Goal: Task Accomplishment & Management: Manage account settings

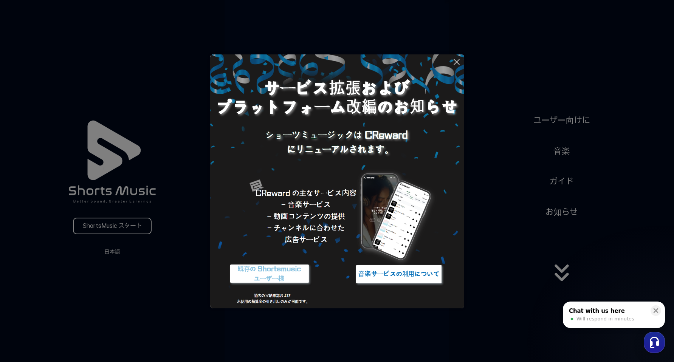
click at [278, 274] on img at bounding box center [269, 274] width 95 height 28
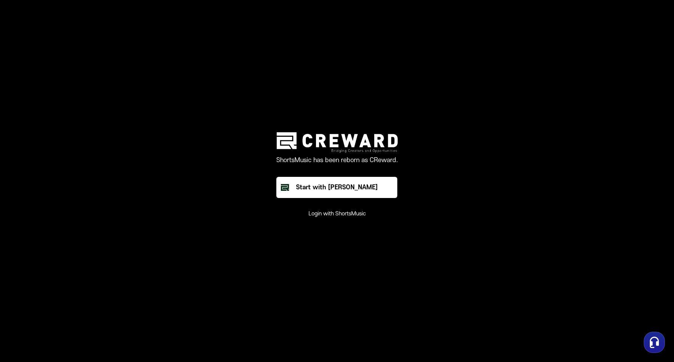
click at [355, 214] on button "Login with ShortsMusic" at bounding box center [337, 214] width 57 height 8
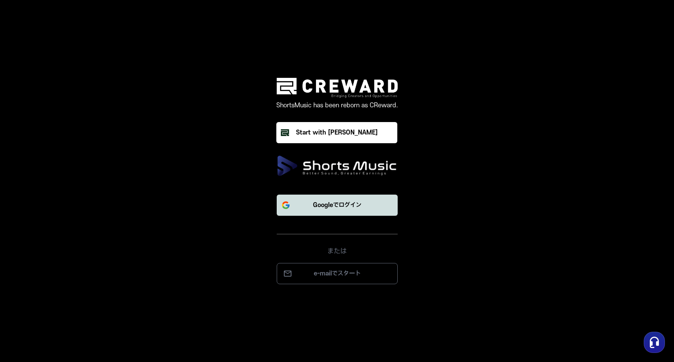
click at [372, 211] on button "Googleでログイン" at bounding box center [337, 205] width 121 height 21
